Goal: Transaction & Acquisition: Purchase product/service

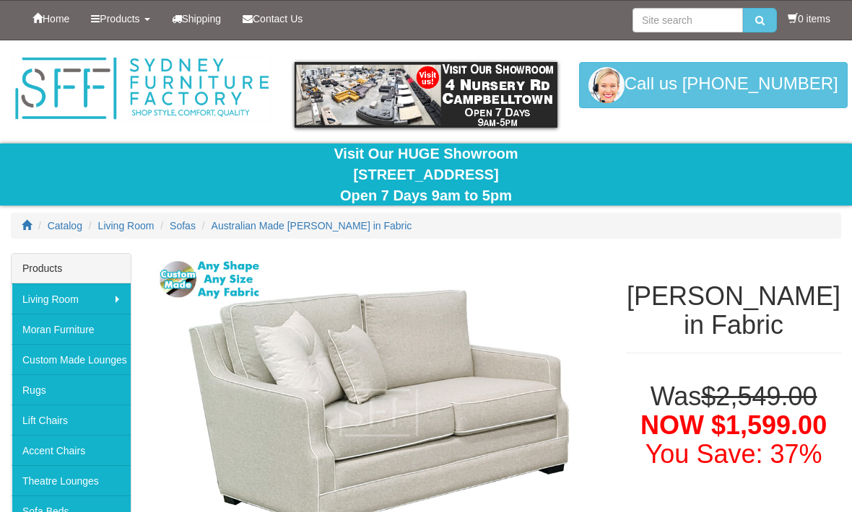
select select "456"
select select "903"
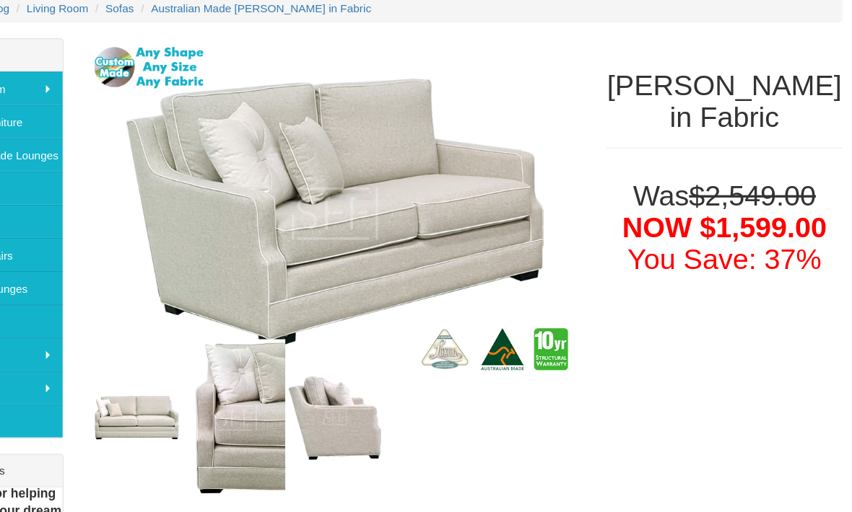
select select "903"
select select "456"
click at [515, 97] on img at bounding box center [379, 241] width 452 height 320
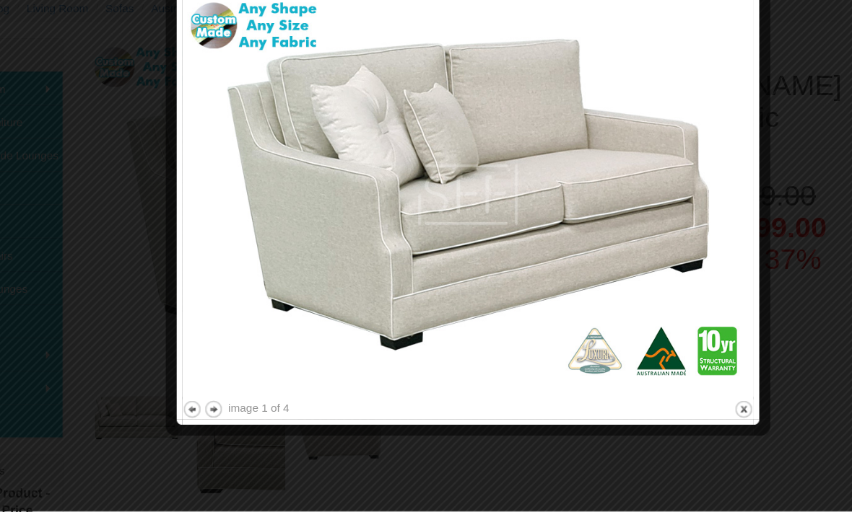
click at [652, 87] on img at bounding box center [500, 223] width 520 height 369
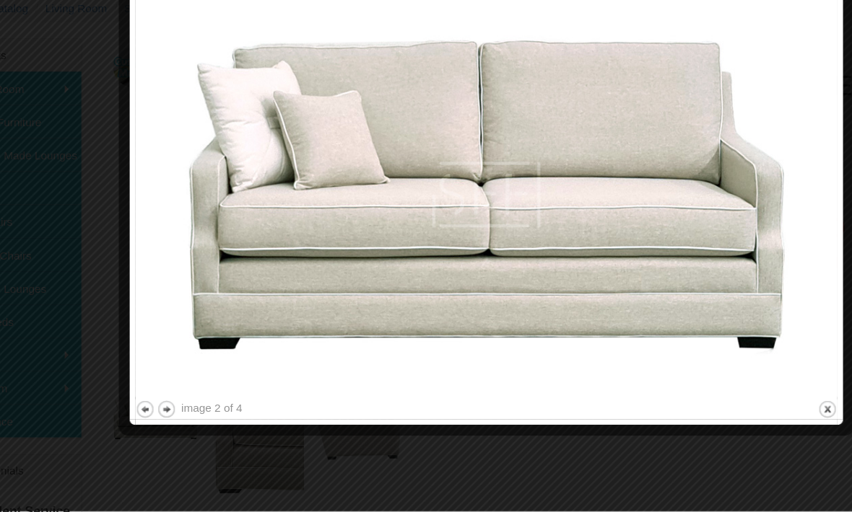
click at [199, 420] on button "next" at bounding box center [208, 419] width 18 height 18
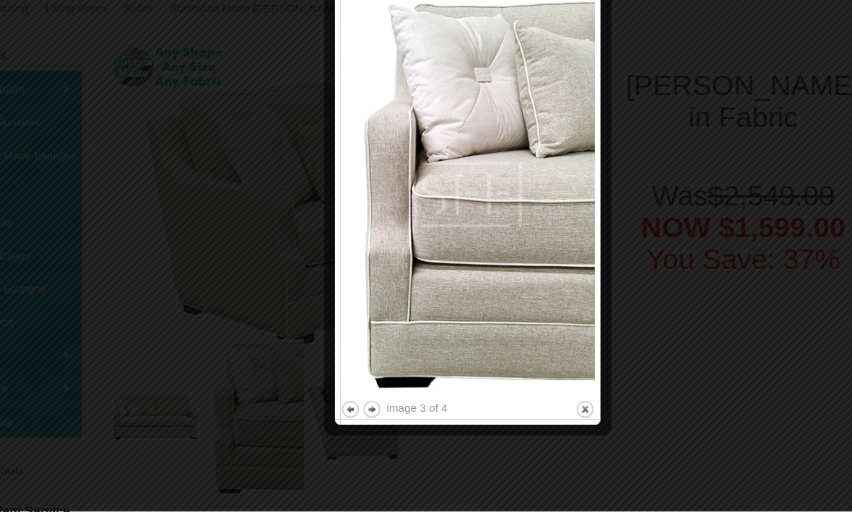
click at [180, 424] on div at bounding box center [426, 256] width 852 height 512
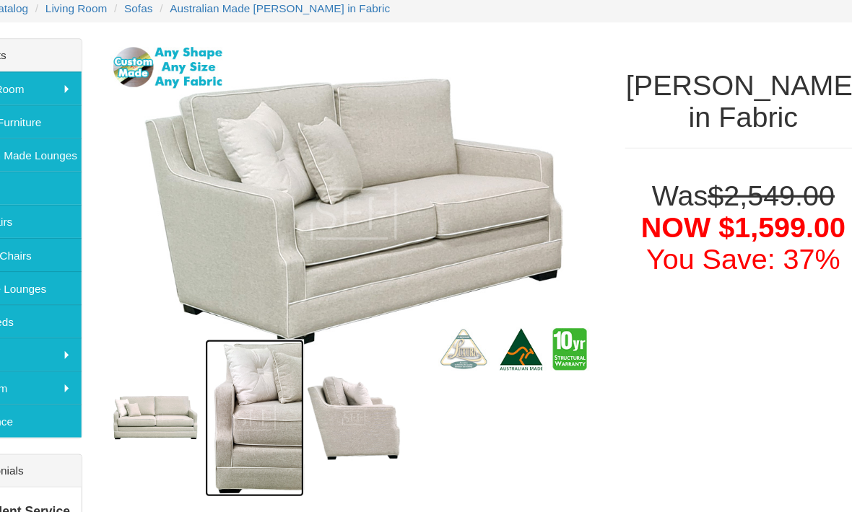
scroll to position [158, 0]
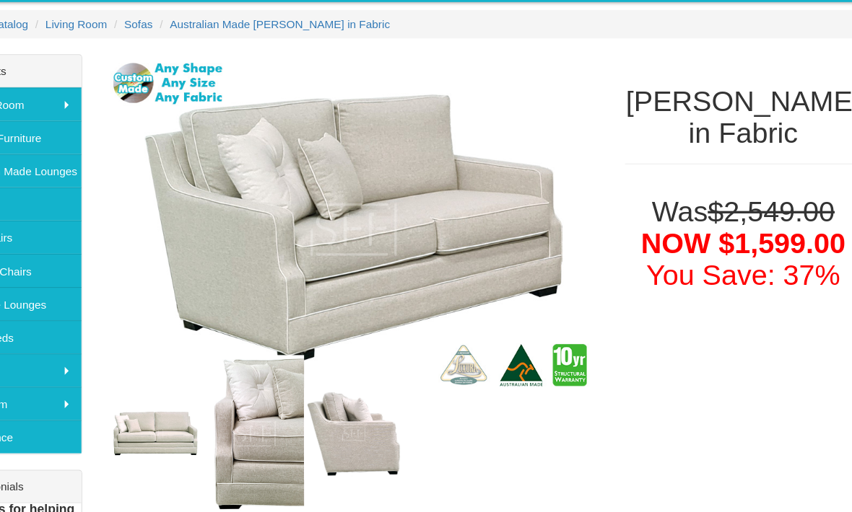
click at [437, 354] on img at bounding box center [379, 255] width 452 height 320
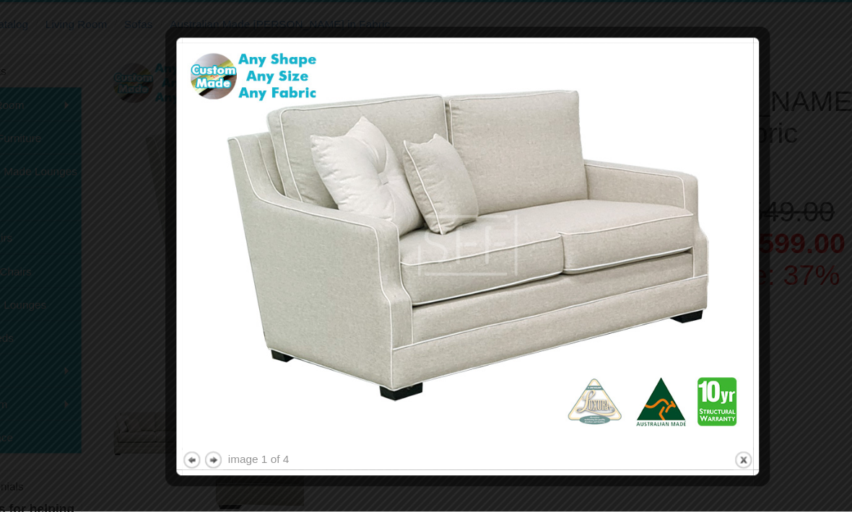
click at [753, 93] on div at bounding box center [426, 256] width 852 height 512
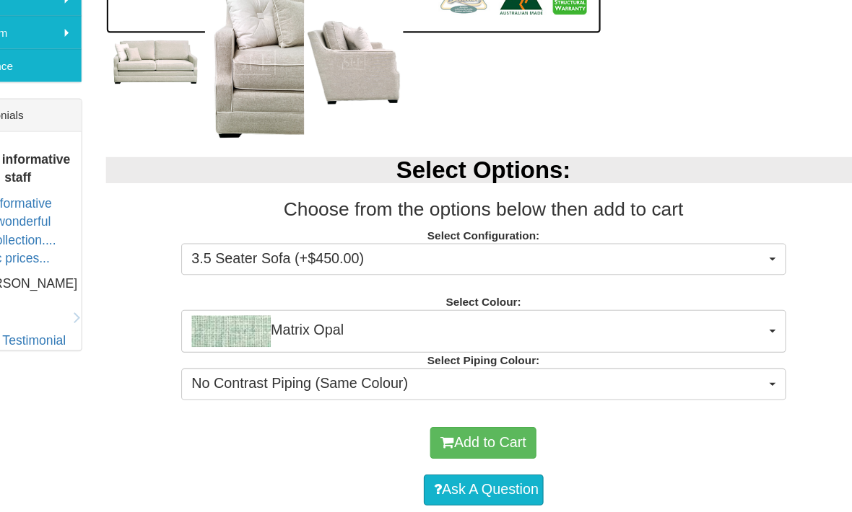
scroll to position [545, 0]
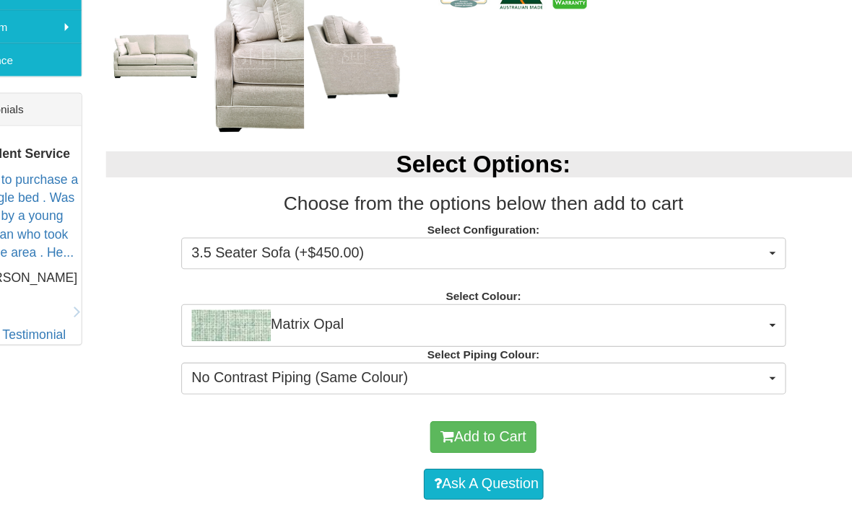
click at [705, 231] on button "3.5 Seater Sofa (+$450.00)" at bounding box center [497, 233] width 551 height 29
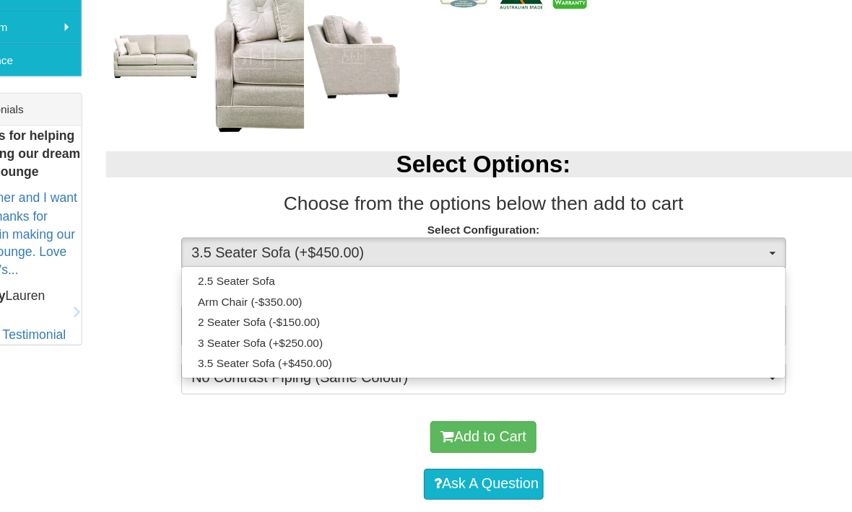
click at [603, 378] on div at bounding box center [426, 256] width 852 height 512
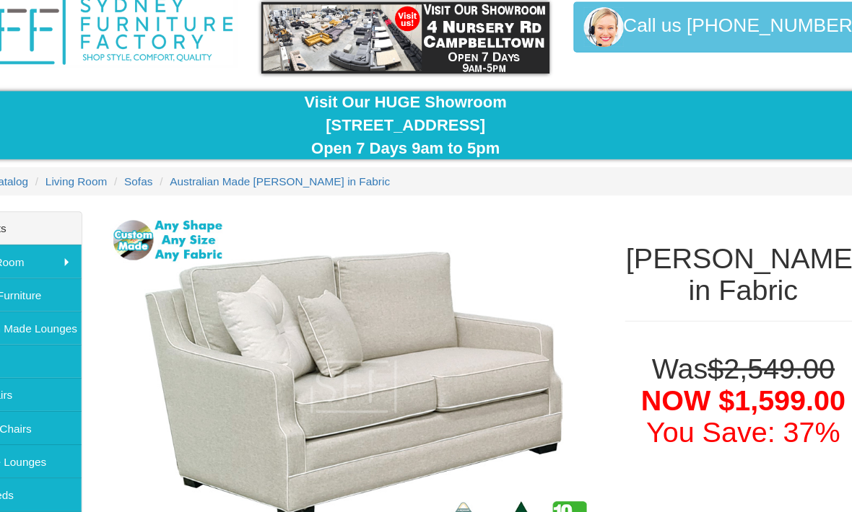
scroll to position [0, 0]
